Goal: Find specific page/section: Find specific page/section

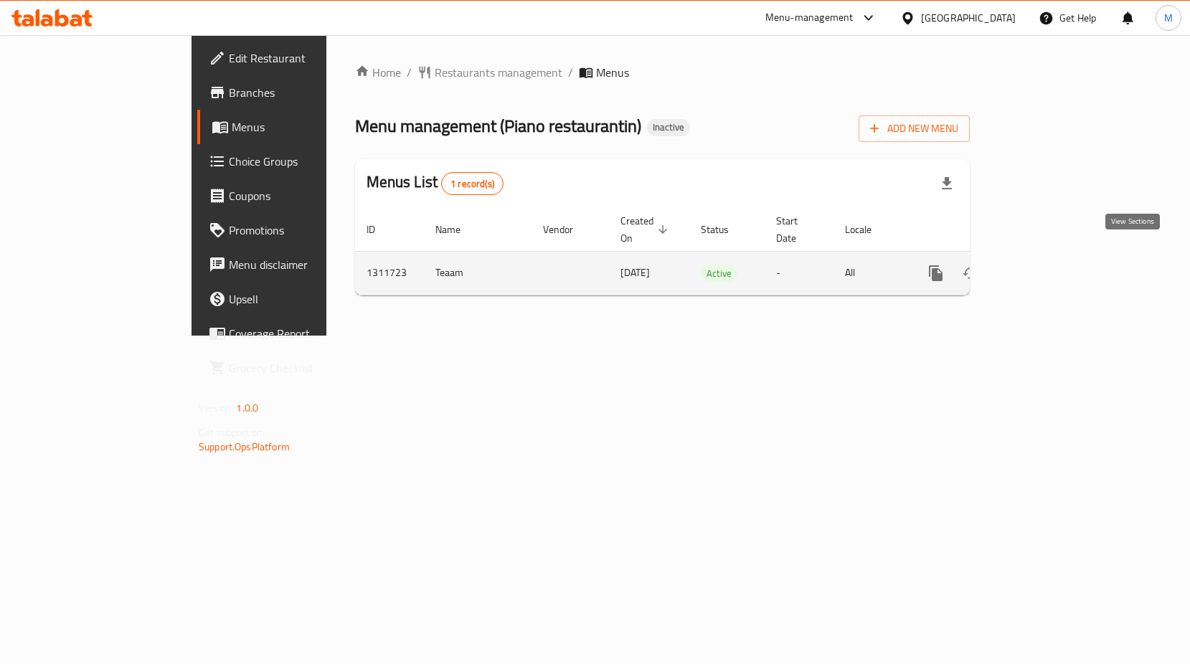
click at [1046, 267] on icon "enhanced table" at bounding box center [1039, 273] width 13 height 13
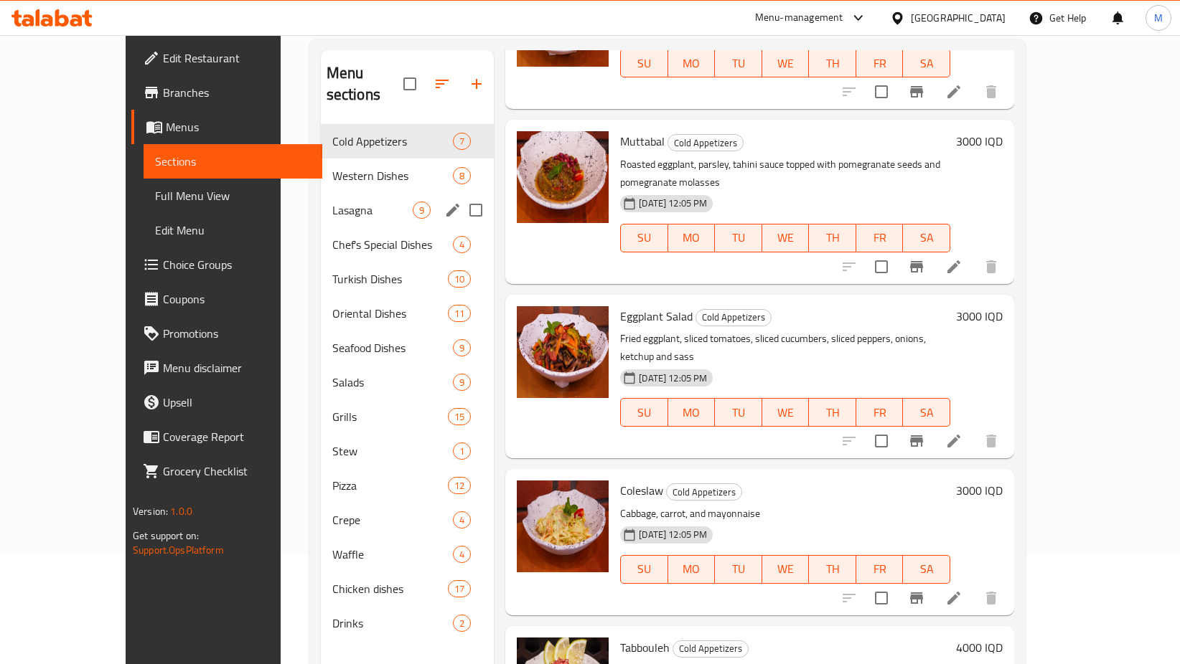
scroll to position [201, 0]
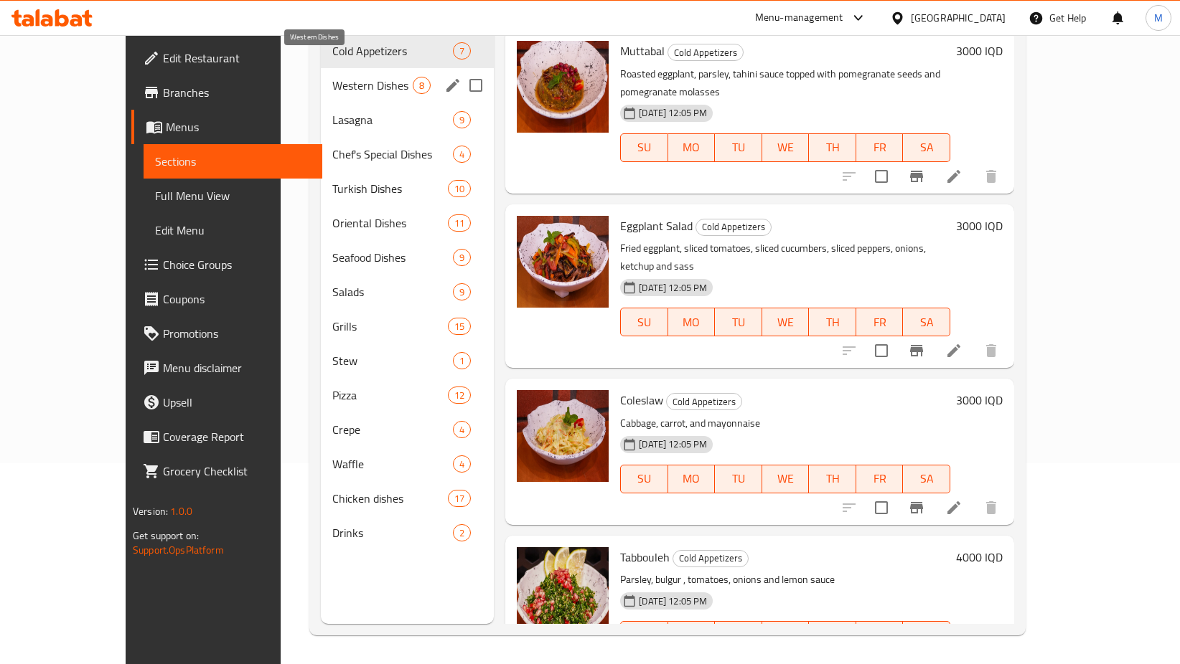
click at [332, 77] on span "Western Dishes" at bounding box center [372, 85] width 80 height 17
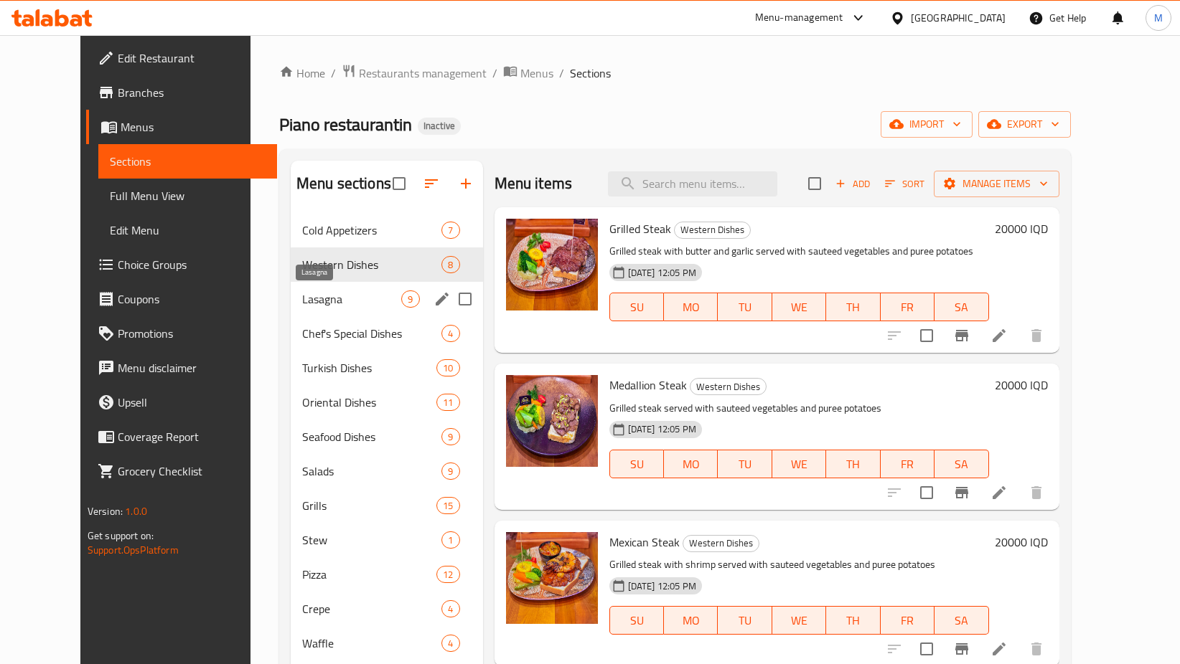
click at [302, 298] on span "Lasagna" at bounding box center [352, 299] width 100 height 17
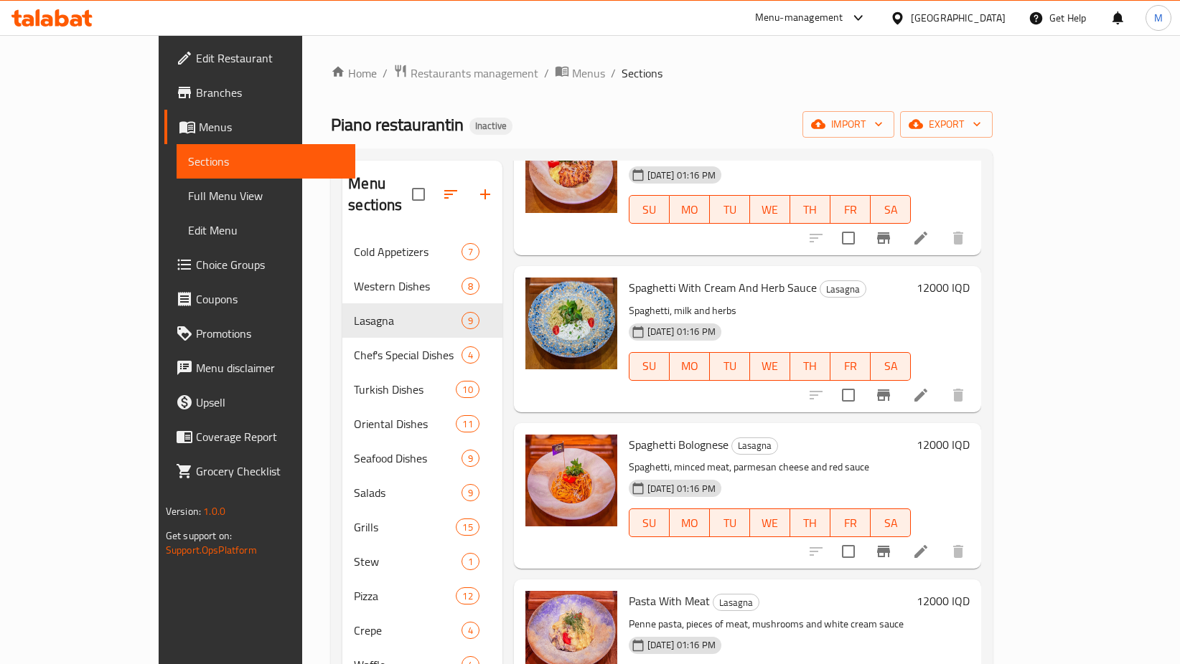
scroll to position [201, 0]
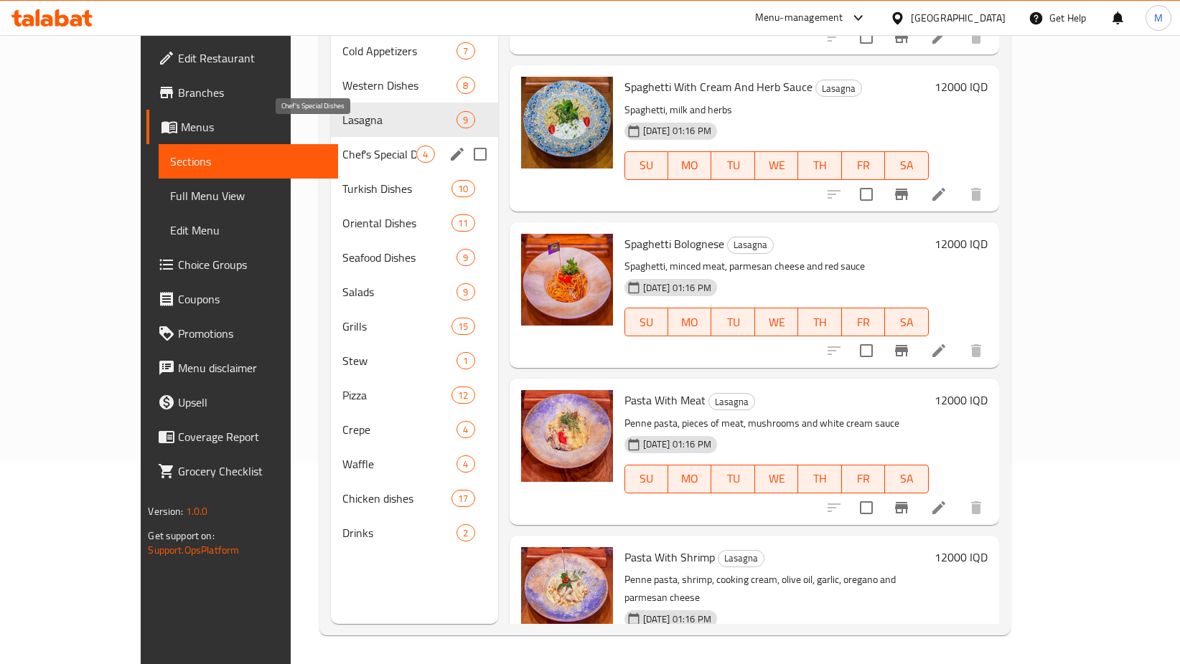
click at [342, 146] on span "Chef's Special Dishes" at bounding box center [379, 154] width 75 height 17
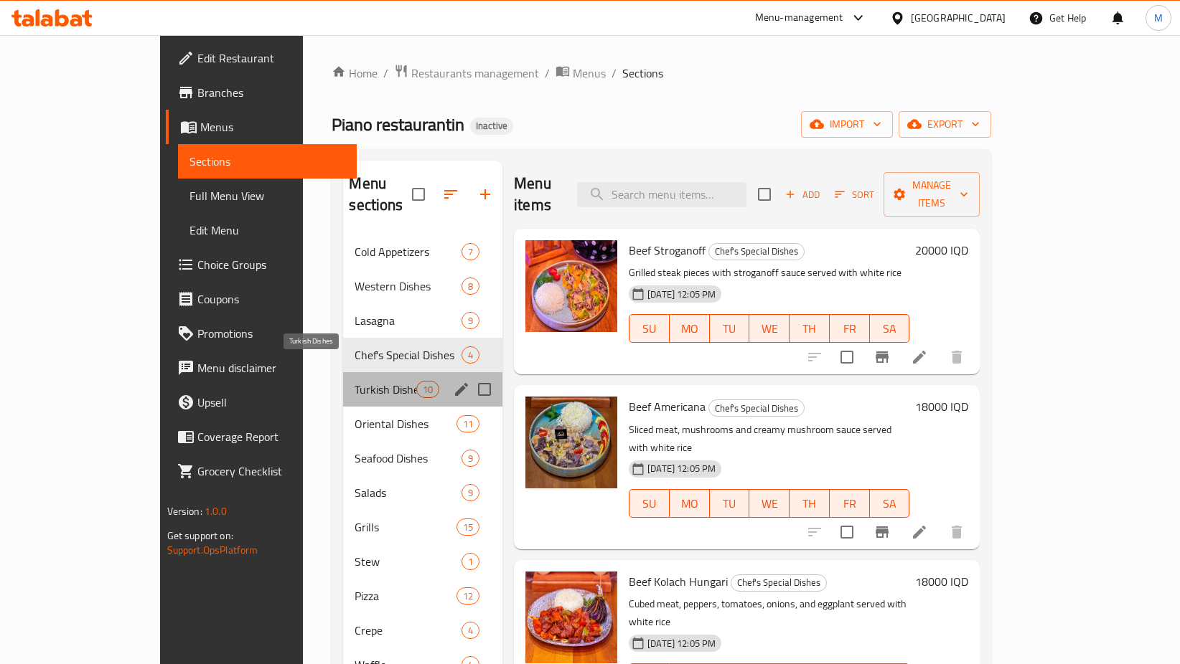
click at [354, 381] on span "Turkish Dishes" at bounding box center [384, 389] width 61 height 17
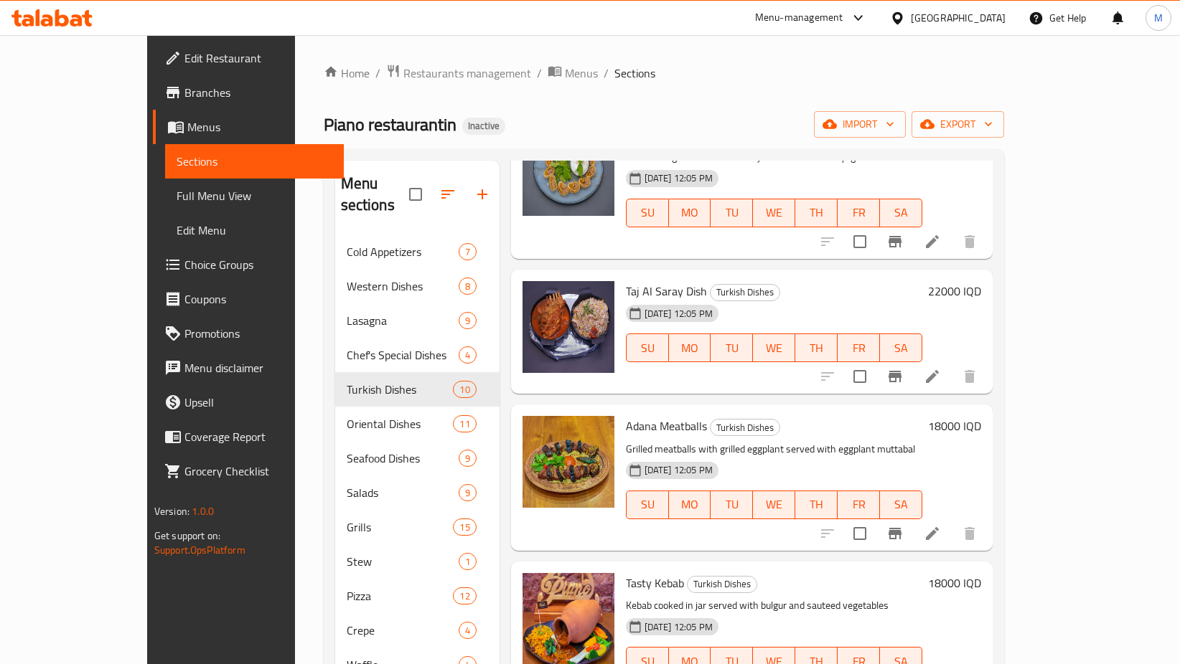
scroll to position [201, 0]
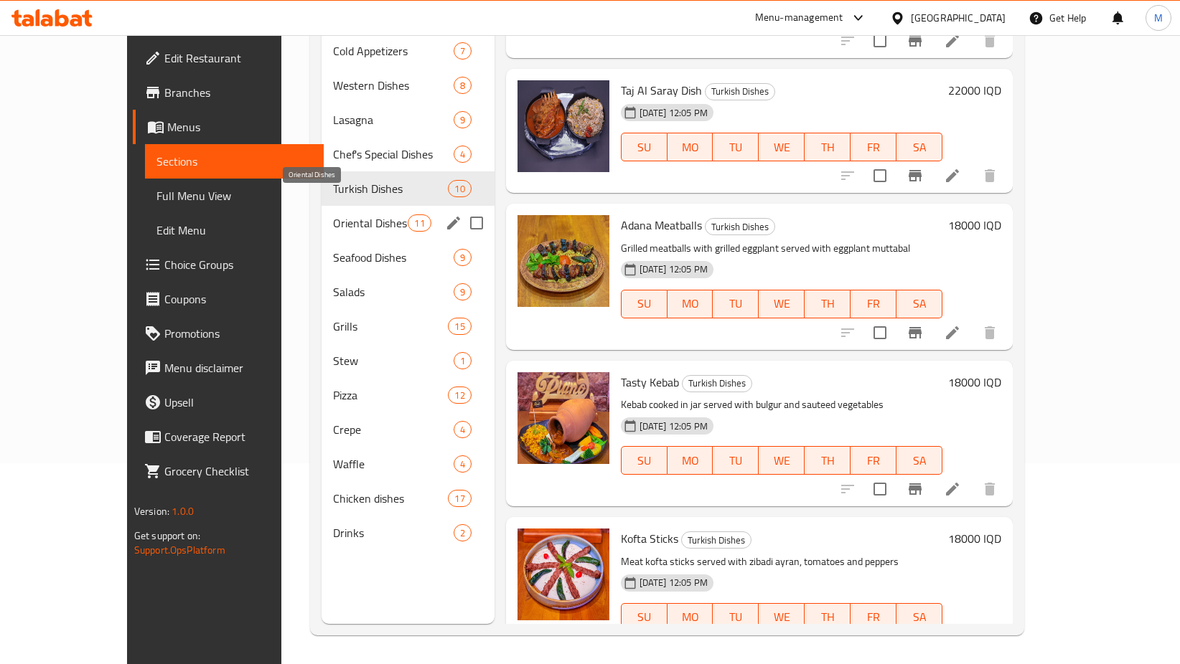
click at [333, 215] on span "Oriental Dishes" at bounding box center [370, 223] width 75 height 17
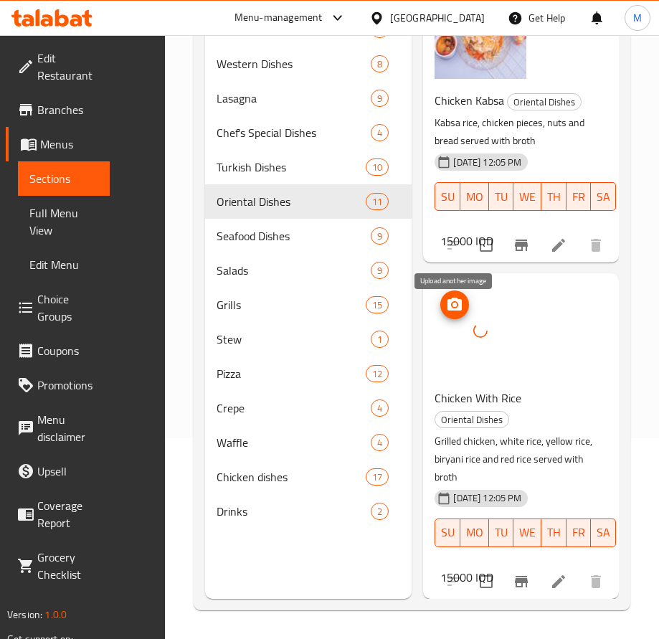
scroll to position [2896, 0]
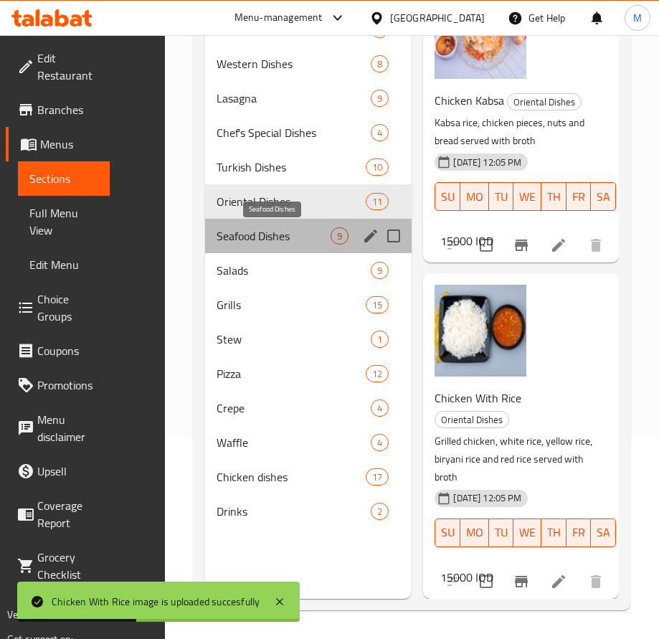
click at [295, 243] on span "Seafood Dishes" at bounding box center [274, 235] width 114 height 17
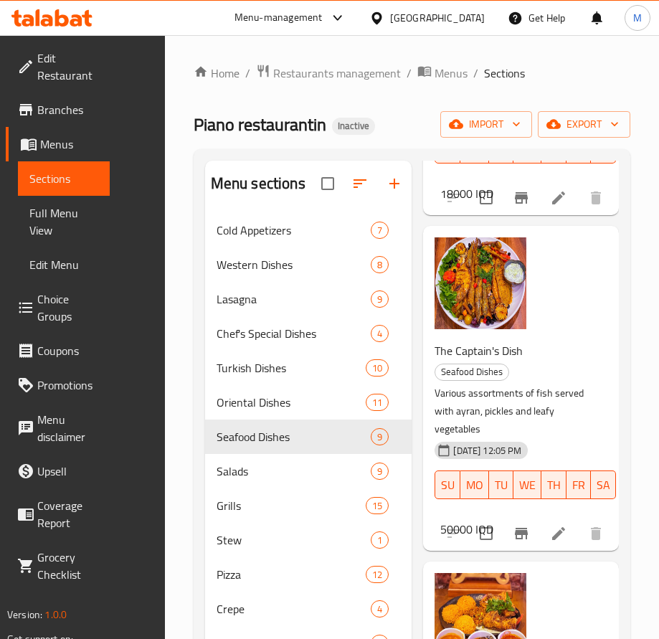
scroll to position [660, 0]
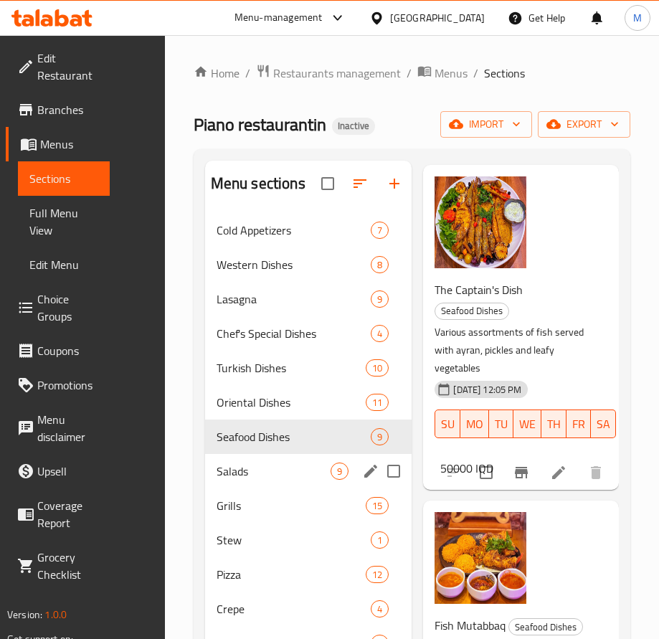
click at [217, 468] on span "Salads" at bounding box center [274, 471] width 114 height 17
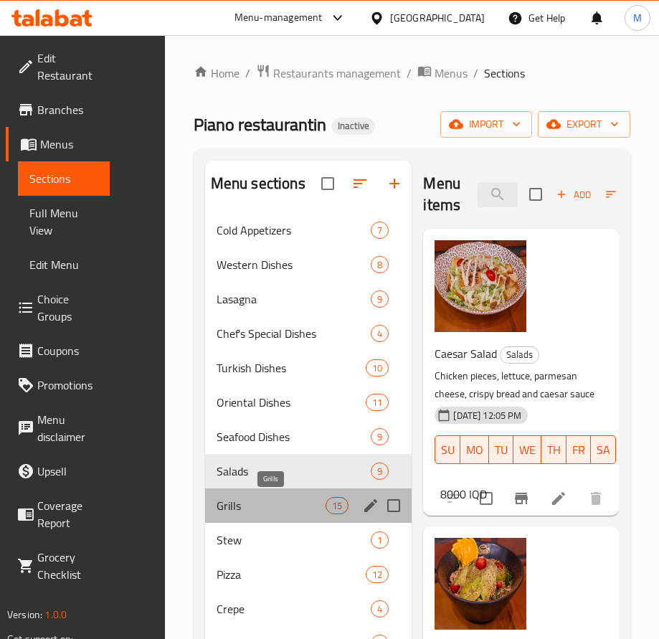
click at [258, 509] on span "Grills" at bounding box center [271, 505] width 109 height 17
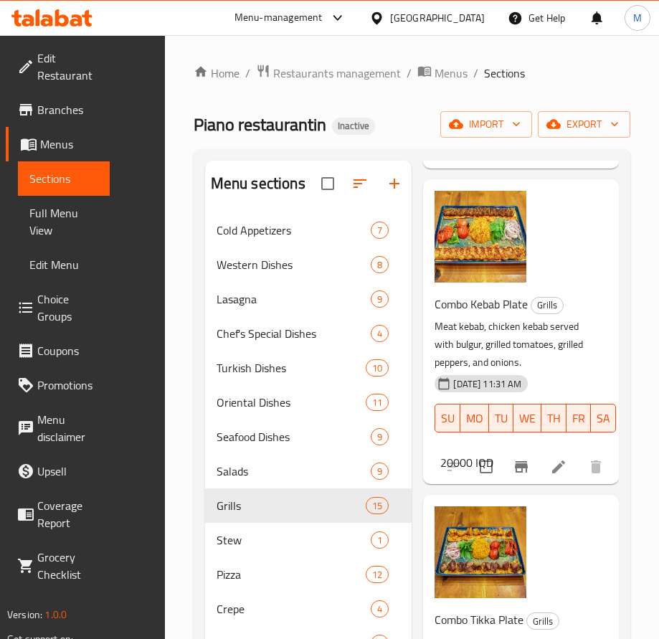
scroll to position [201, 0]
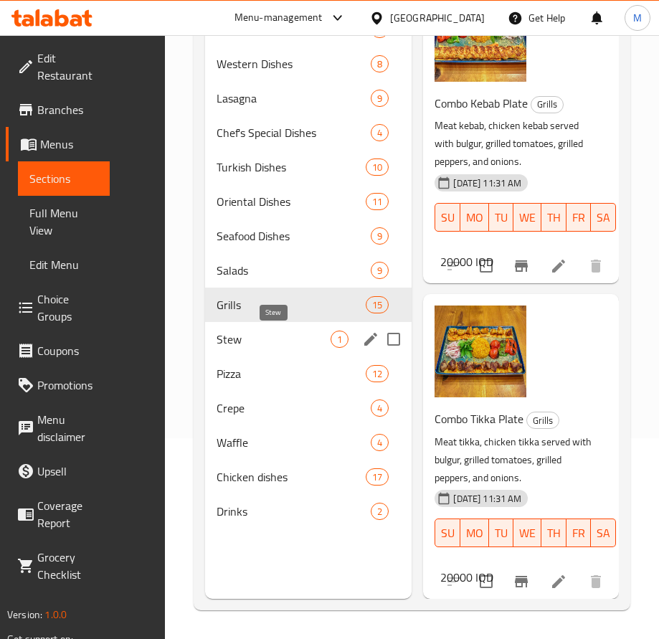
click at [297, 342] on span "Stew" at bounding box center [274, 339] width 114 height 17
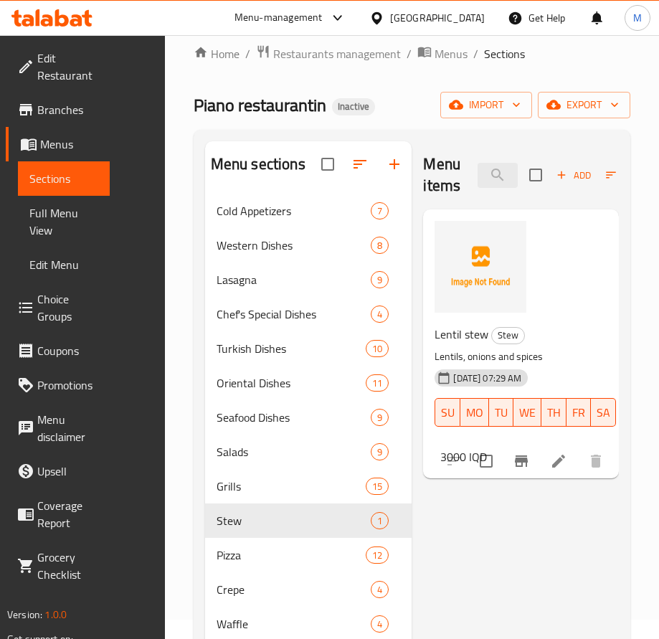
scroll to position [19, 0]
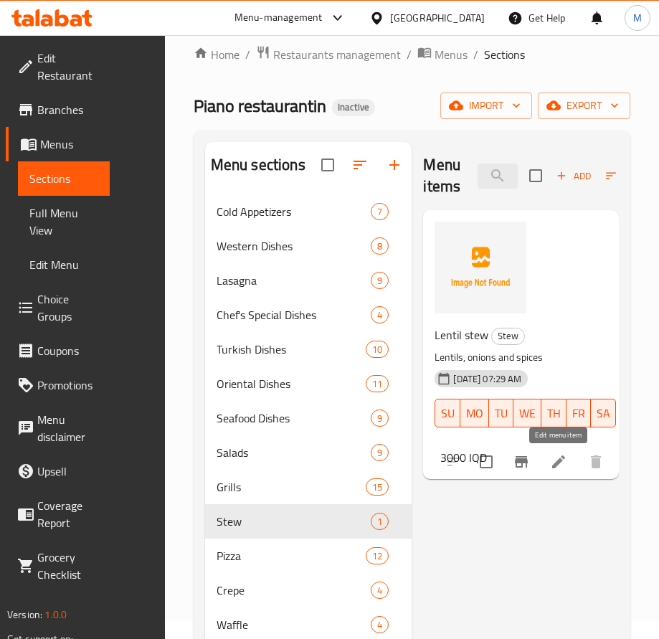
click at [561, 461] on icon at bounding box center [558, 462] width 13 height 13
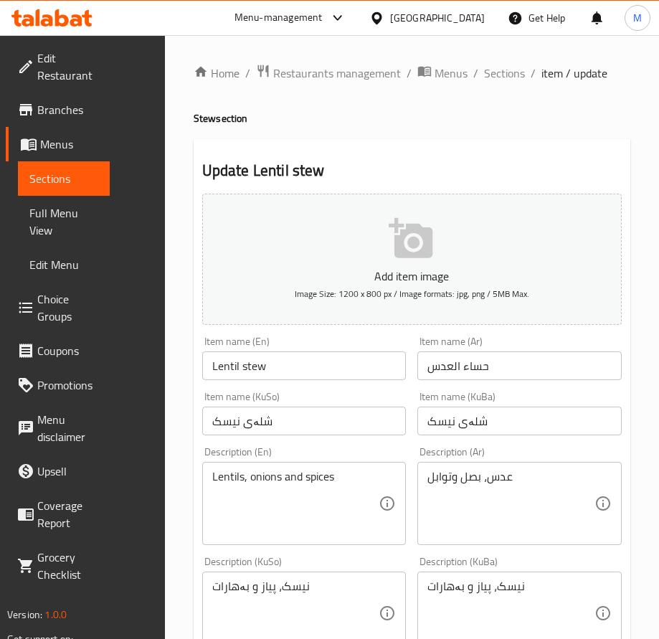
click at [499, 84] on div "Home / Restaurants management / Menus / Sections / item / update Stew section U…" at bounding box center [412, 634] width 437 height 1141
click at [489, 72] on span "Sections" at bounding box center [504, 73] width 41 height 17
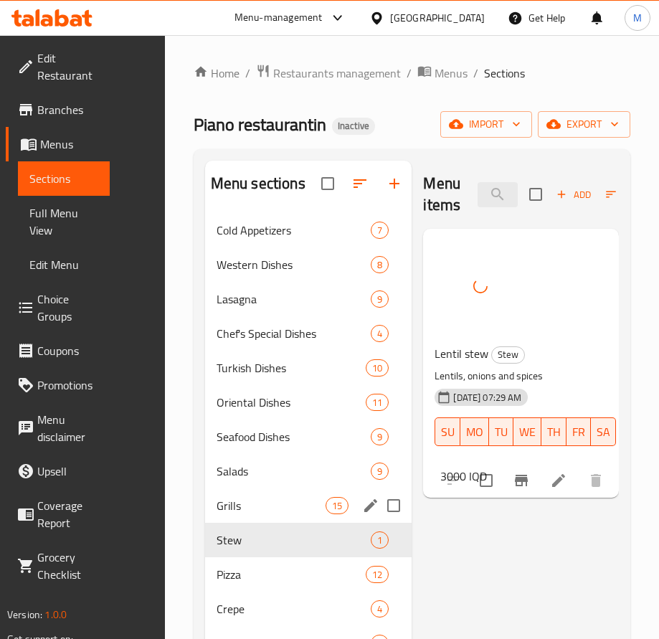
scroll to position [201, 0]
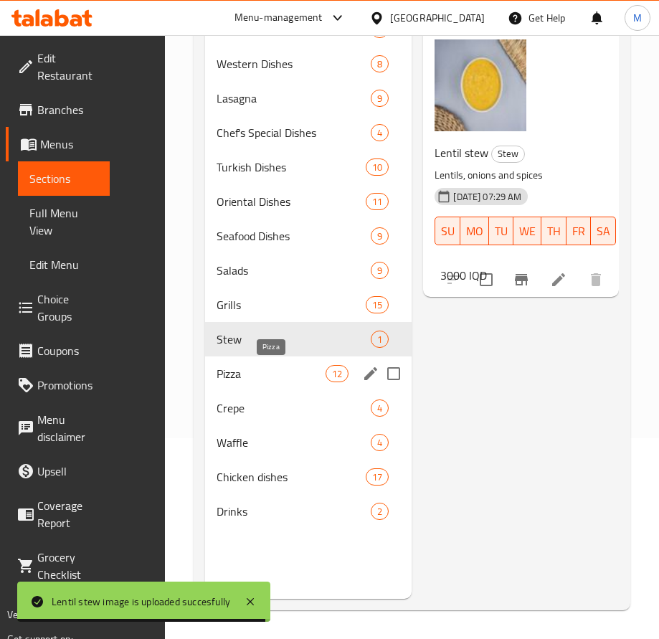
click at [250, 380] on span "Pizza" at bounding box center [271, 373] width 109 height 17
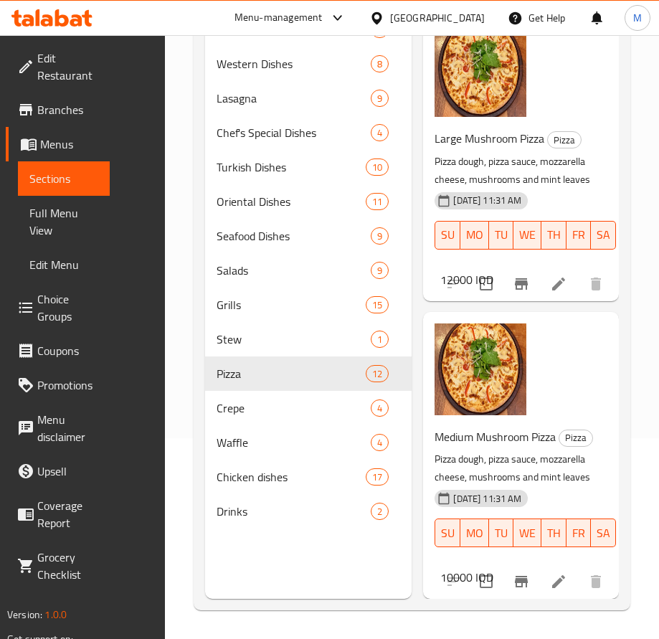
scroll to position [3382, 0]
click at [232, 405] on span "Crepe" at bounding box center [274, 408] width 114 height 17
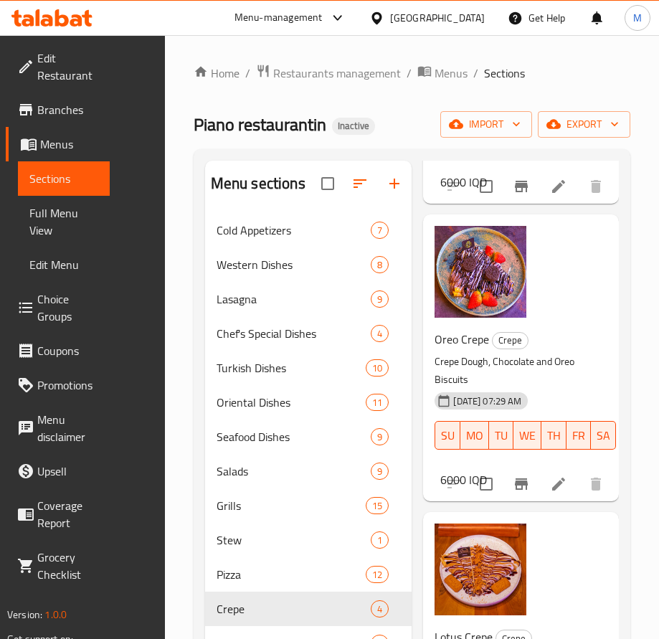
scroll to position [201, 0]
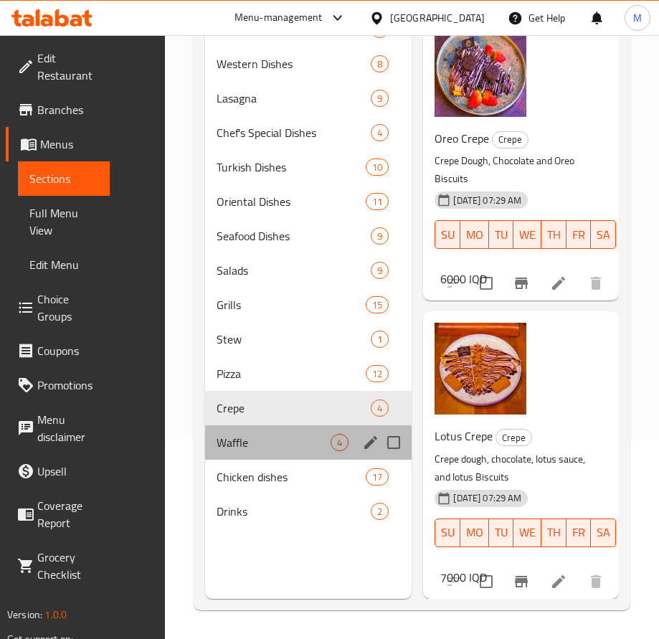
click at [304, 427] on div "Waffle 4" at bounding box center [308, 442] width 207 height 34
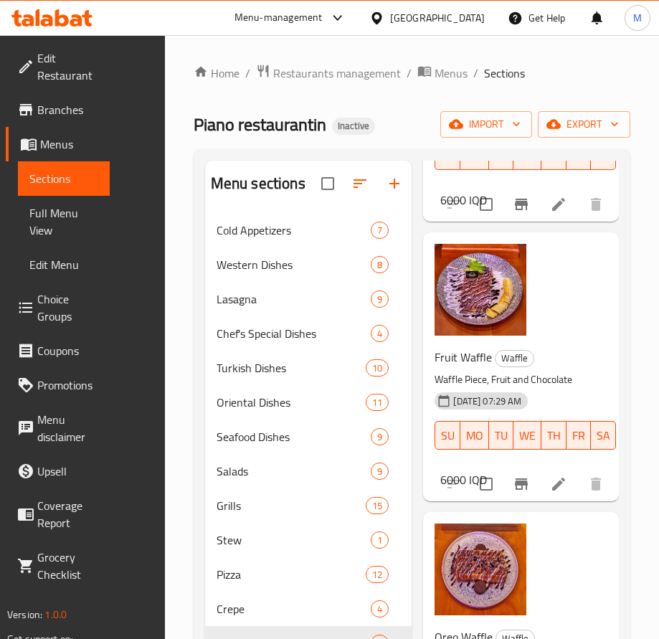
scroll to position [201, 0]
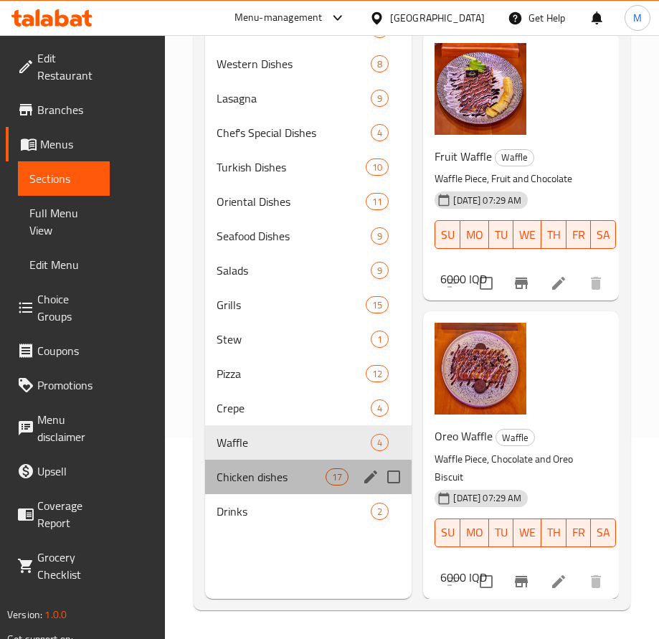
click at [233, 467] on div "Chicken dishes 17" at bounding box center [308, 477] width 207 height 34
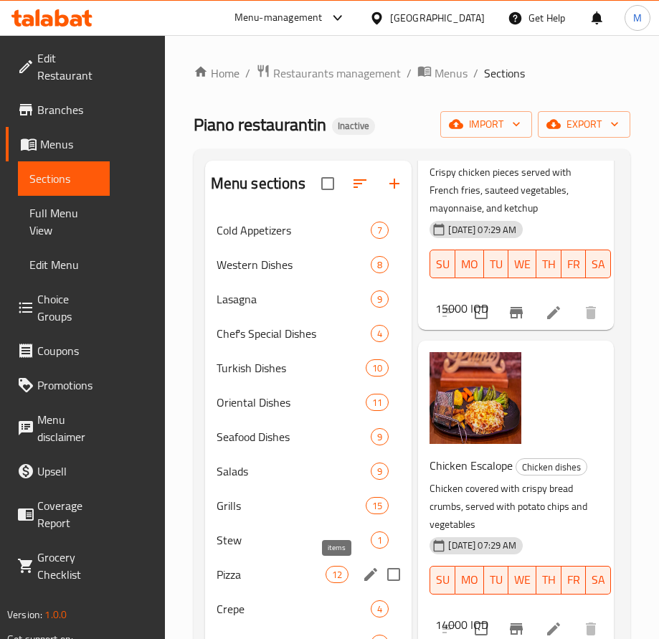
scroll to position [201, 0]
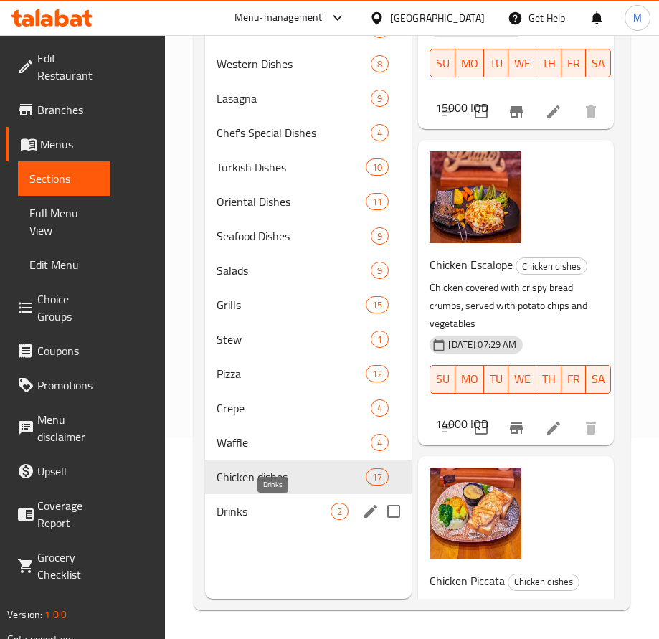
click at [263, 507] on span "Drinks" at bounding box center [274, 511] width 114 height 17
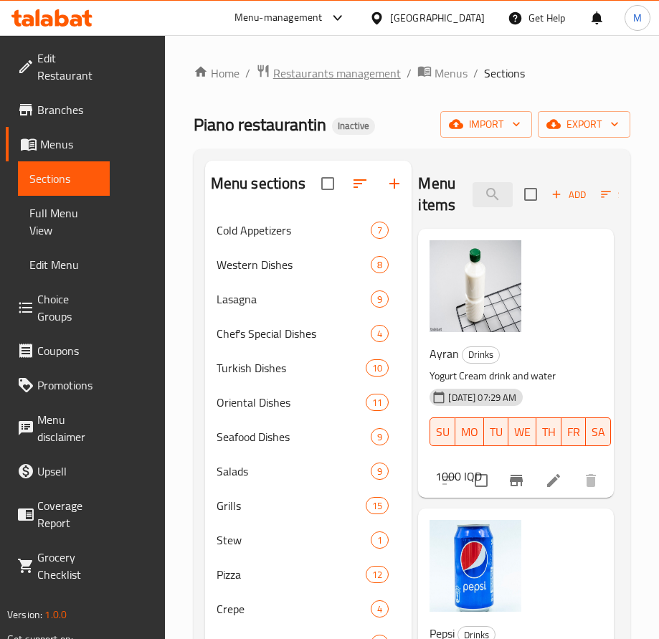
click at [392, 72] on span "Restaurants management" at bounding box center [337, 73] width 128 height 17
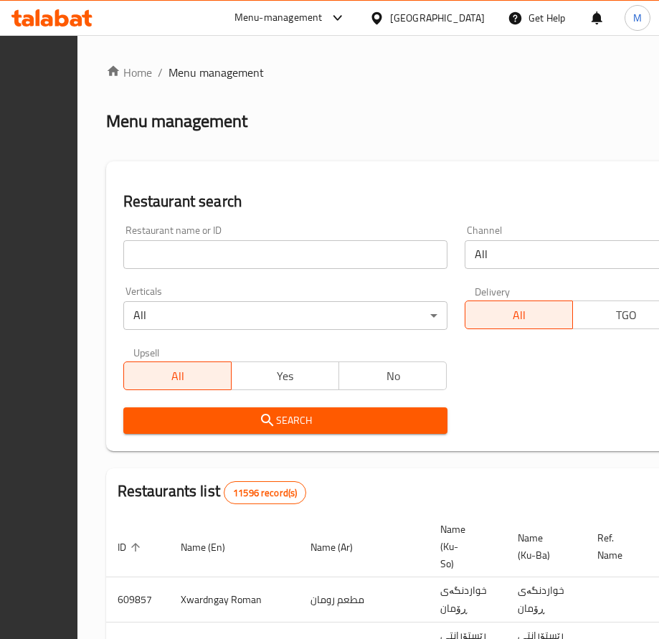
click at [288, 250] on input "search" at bounding box center [285, 254] width 324 height 29
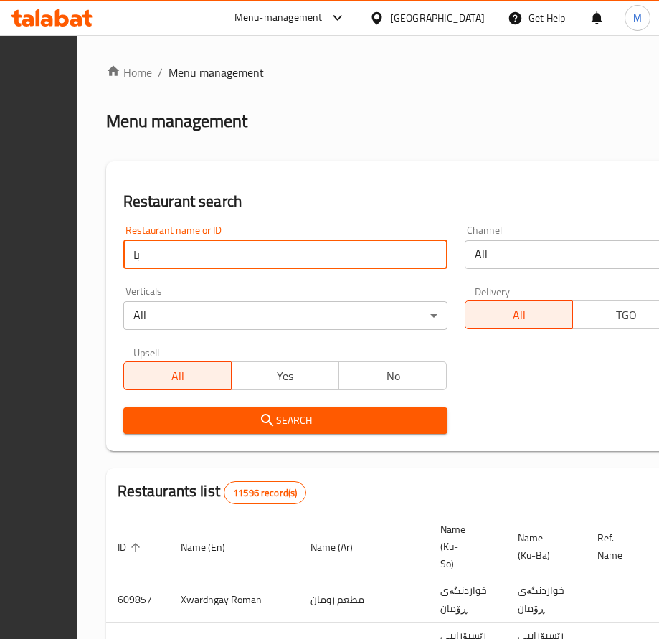
type input "ب"
click button "Search" at bounding box center [285, 421] width 324 height 27
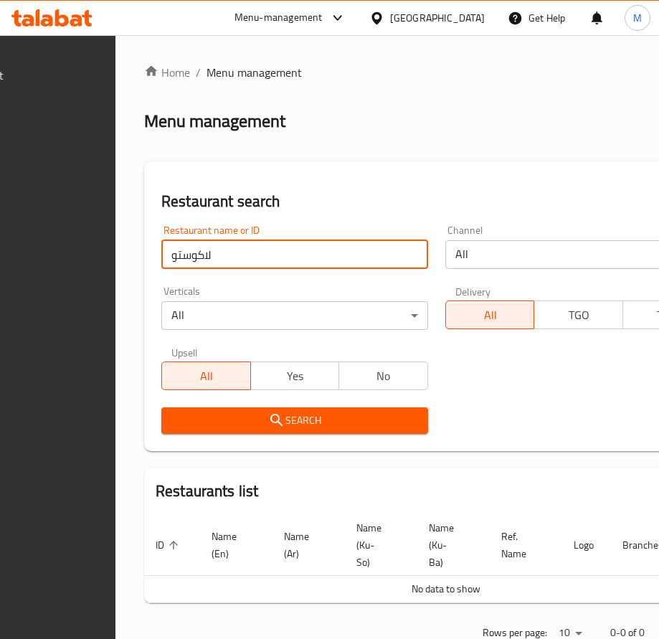
scroll to position [52, 0]
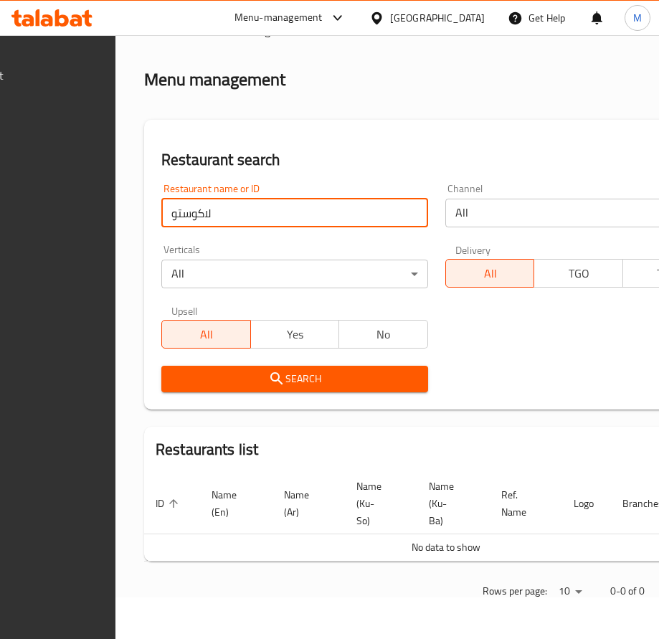
click at [238, 199] on input "لاكوستو" at bounding box center [294, 213] width 267 height 29
click button "Search" at bounding box center [294, 379] width 267 height 27
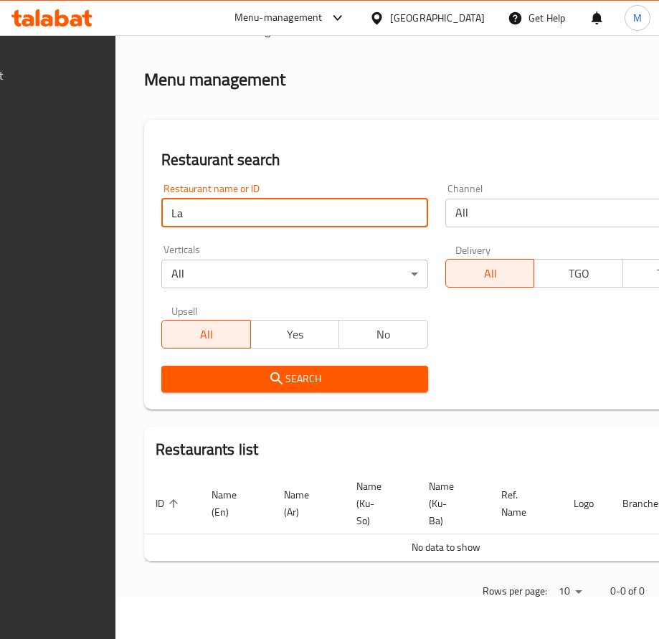
type input "La"
